Goal: Transaction & Acquisition: Purchase product/service

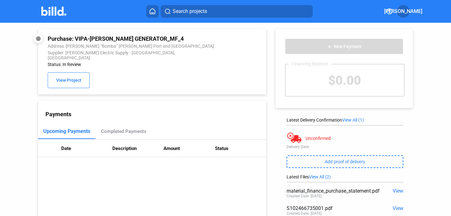
scroll to position [55, 0]
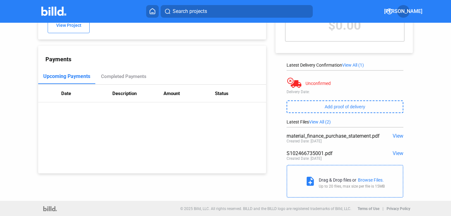
drag, startPoint x: 144, startPoint y: 187, endPoint x: 78, endPoint y: 34, distance: 166.9
click at [126, 155] on div "Purchase: VIPA-[PERSON_NAME] GENERATOR_MF_4 Address: [PERSON_NAME] “Bomba” [PER…" at bounding box center [225, 84] width 406 height 233
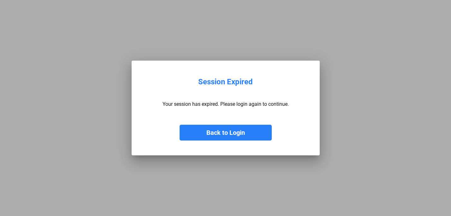
click at [225, 138] on button "Back to Login" at bounding box center [225, 133] width 92 height 16
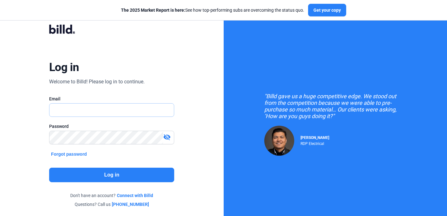
type input "[PERSON_NAME][EMAIL_ADDRESS][DOMAIN_NAME]"
click at [109, 175] on button "Log in" at bounding box center [111, 174] width 125 height 15
